Goal: Navigation & Orientation: Find specific page/section

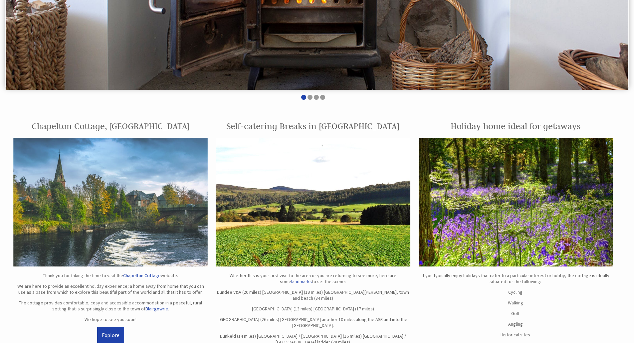
scroll to position [200, 0]
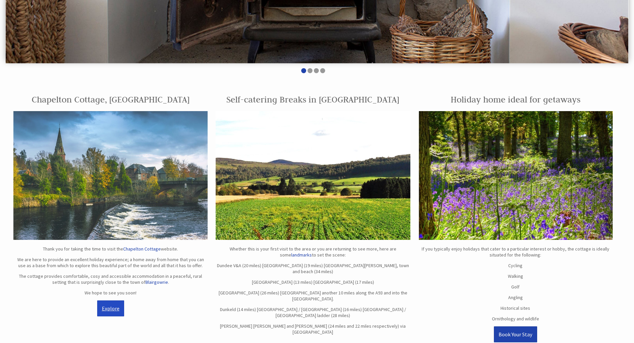
click at [117, 310] on link "Explore" at bounding box center [110, 309] width 27 height 16
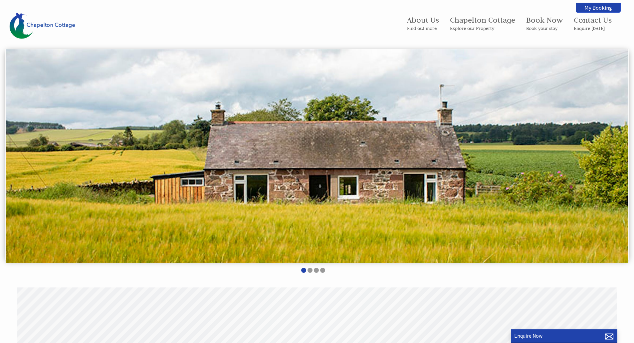
click at [165, 287] on div "About Us Find out more [GEOGRAPHIC_DATA] Explore our Property Book Now Book you…" at bounding box center [317, 310] width 634 height 621
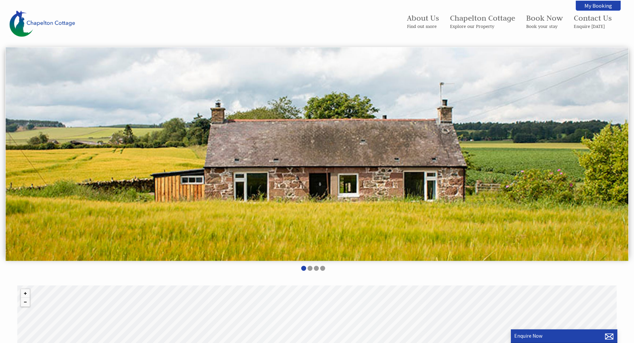
scroll to position [100, 0]
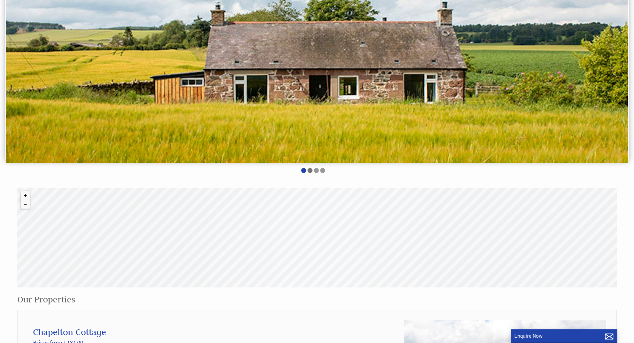
click at [308, 172] on li at bounding box center [310, 170] width 5 height 5
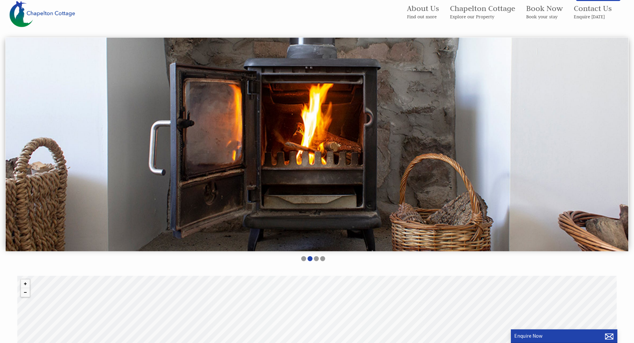
scroll to position [0, 0]
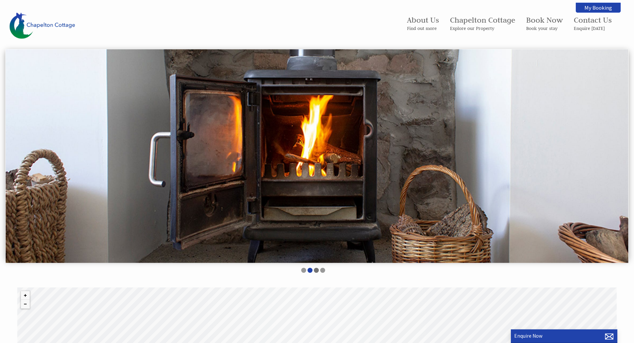
click at [314, 271] on ul at bounding box center [313, 271] width 608 height 6
click at [316, 272] on li at bounding box center [316, 270] width 5 height 5
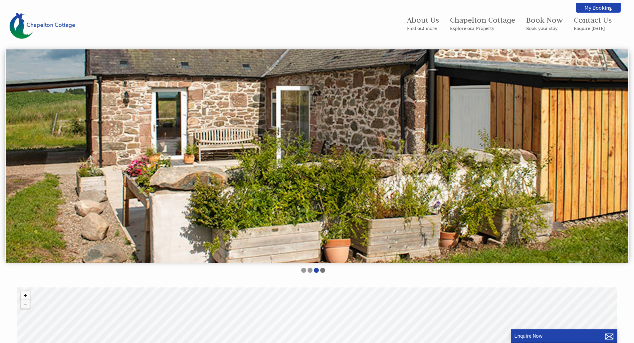
click at [323, 270] on li at bounding box center [322, 270] width 5 height 5
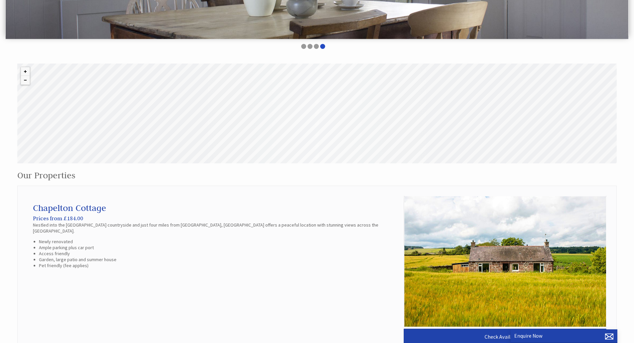
scroll to position [300, 0]
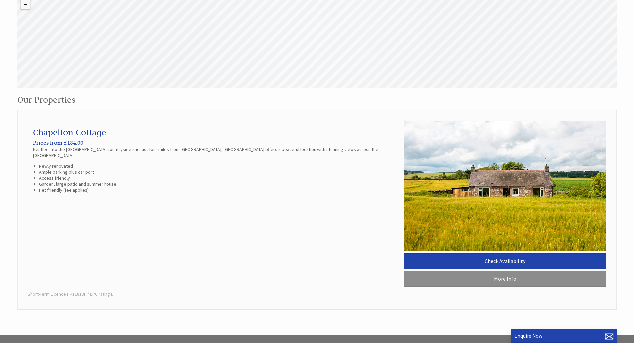
scroll to position [200, 0]
